Goal: Task Accomplishment & Management: Complete application form

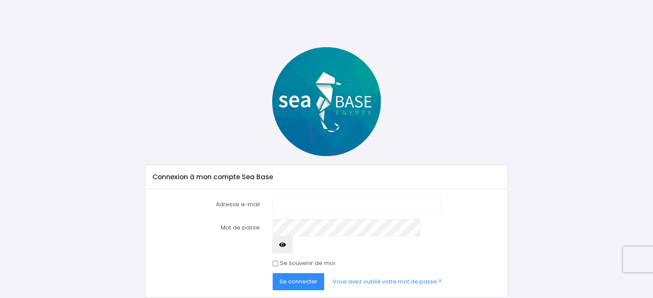
click at [300, 207] on input "Adresse e-mail" at bounding box center [356, 204] width 167 height 17
click at [273, 273] on button "Se connecter" at bounding box center [299, 281] width 52 height 17
type input "yohannmoithey@infonie.fr"
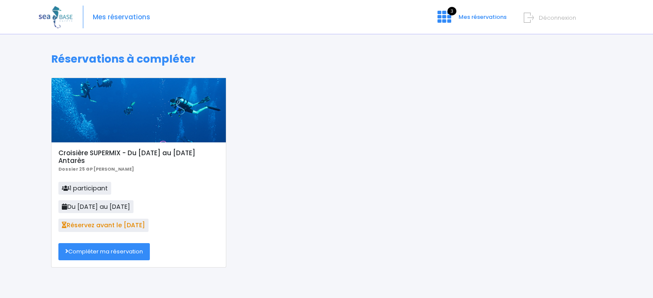
click at [118, 252] on link "Compléter ma réservation" at bounding box center [103, 251] width 91 height 17
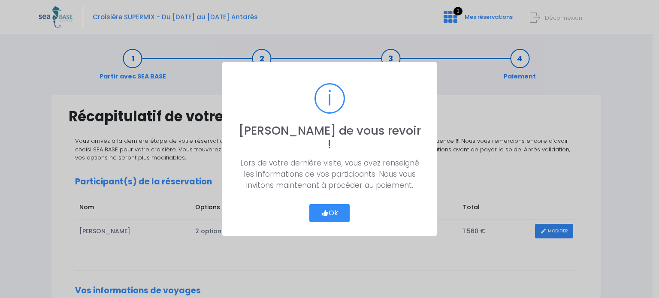
click at [339, 207] on button "Ok" at bounding box center [329, 213] width 40 height 18
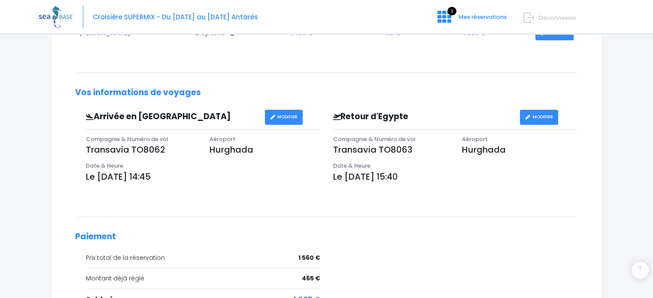
scroll to position [304, 0]
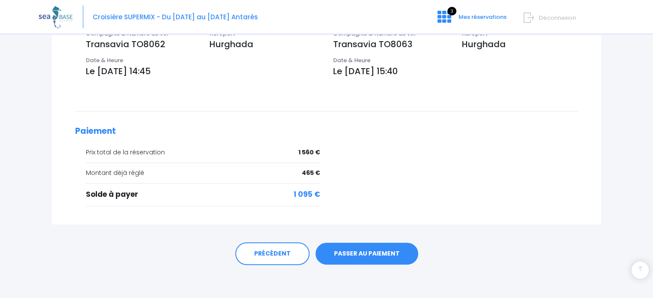
click at [350, 258] on link "PASSER AU PAIEMENT" at bounding box center [366, 254] width 103 height 22
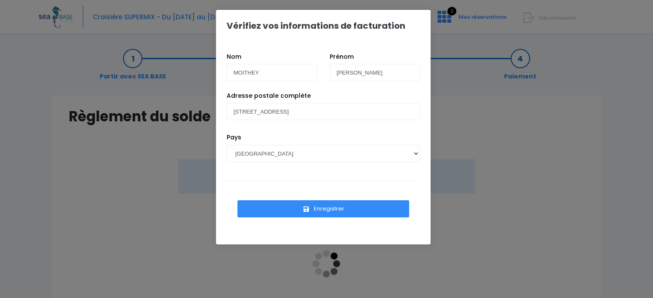
click at [334, 209] on button "Enregistrer" at bounding box center [323, 208] width 172 height 17
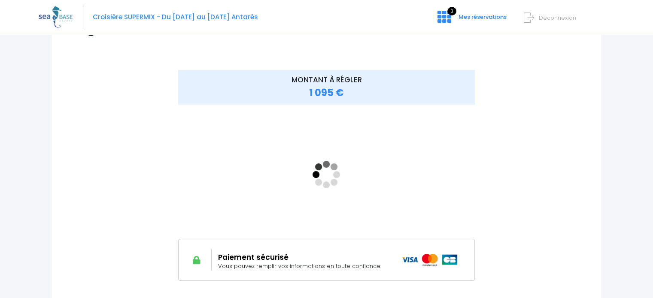
scroll to position [91, 0]
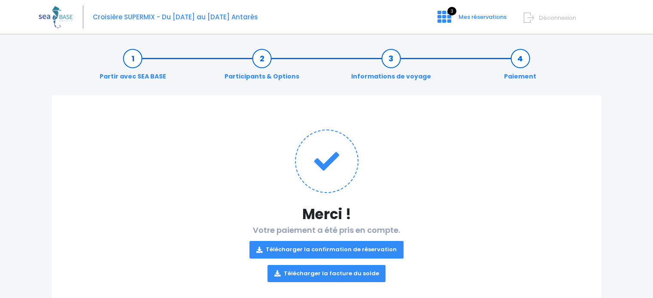
scroll to position [24, 0]
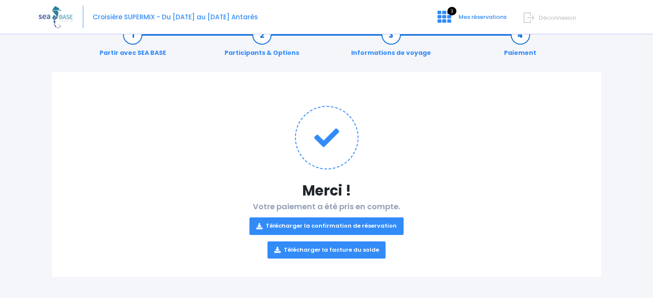
click at [367, 227] on link "Télécharger la confirmation de réservation" at bounding box center [326, 226] width 154 height 17
click at [297, 249] on link "Télécharger la facture du solde" at bounding box center [326, 250] width 118 height 17
click at [450, 15] on span "3" at bounding box center [451, 11] width 9 height 9
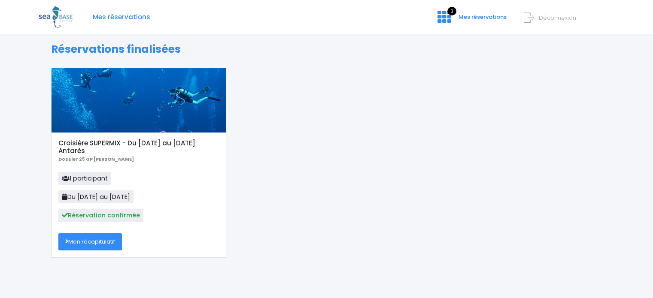
scroll to position [29, 0]
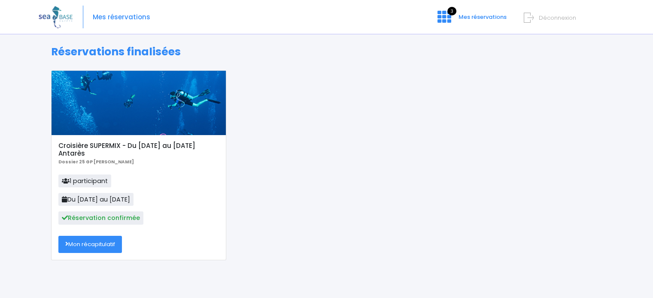
click at [103, 246] on link "Mon récapitulatif" at bounding box center [90, 244] width 64 height 17
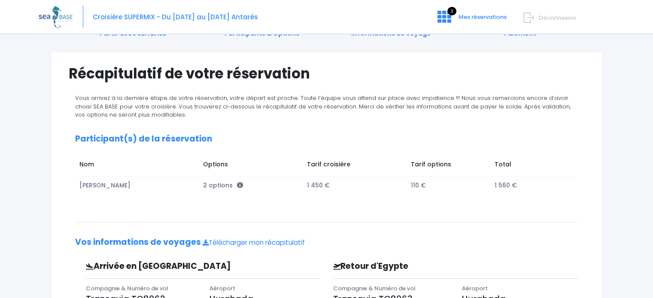
scroll to position [44, 0]
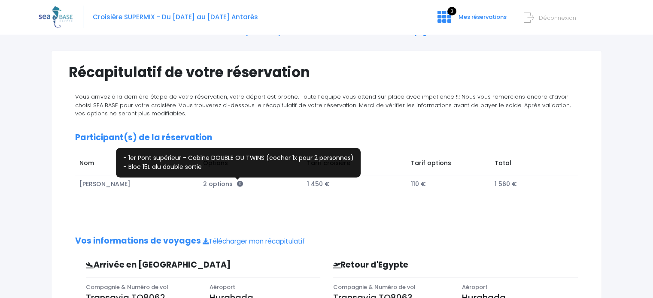
click at [238, 184] on icon at bounding box center [240, 184] width 6 height 6
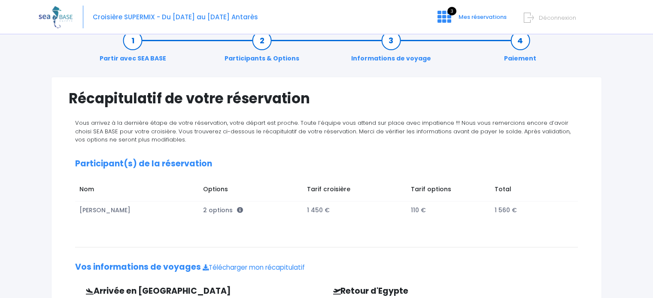
scroll to position [0, 0]
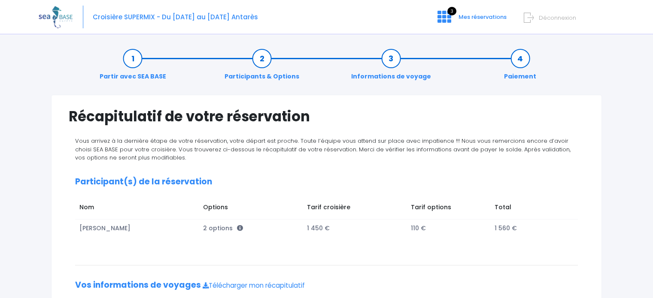
click at [326, 92] on div "Partir avec SEA BASE Participants & Options Informations de voyage Paiement" at bounding box center [326, 67] width 551 height 55
click at [266, 64] on link "Participants & Options" at bounding box center [261, 67] width 83 height 27
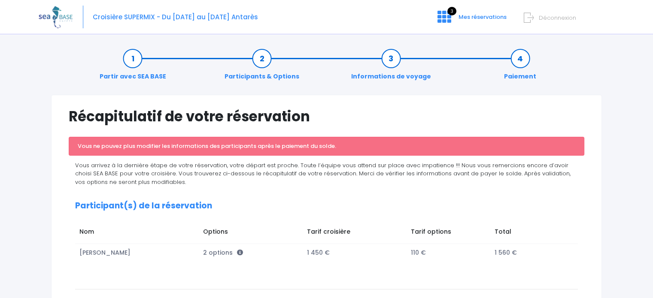
click at [369, 76] on link "Informations de voyage" at bounding box center [391, 67] width 88 height 27
click at [446, 18] on icon at bounding box center [444, 17] width 14 height 14
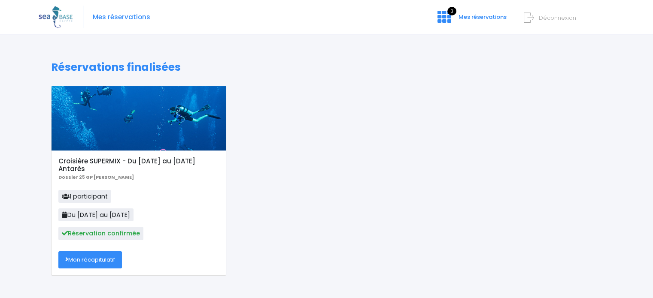
scroll to position [13, 0]
